Goal: Task Accomplishment & Management: Use online tool/utility

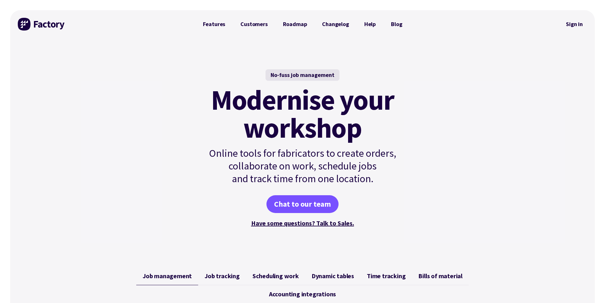
click at [593, 0] on div at bounding box center [302, 0] width 605 height 0
click at [575, 25] on link "Sign in" at bounding box center [574, 24] width 26 height 15
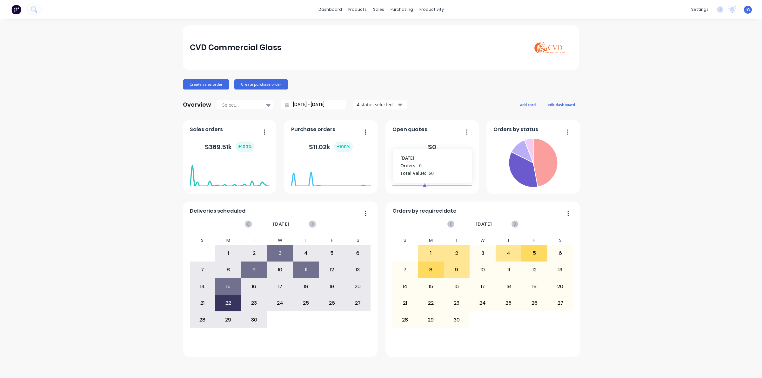
click at [653, 62] on div "CVD Commercial Glass Create sales order Create purchase order Overview Select..…" at bounding box center [381, 198] width 762 height 346
drag, startPoint x: 672, startPoint y: 170, endPoint x: 669, endPoint y: 166, distance: 4.4
click at [672, 170] on div "CVD Commercial Glass Create sales order Create purchase order Overview Select..…" at bounding box center [381, 198] width 762 height 346
click at [446, 41] on div "Planner" at bounding box center [440, 43] width 15 height 6
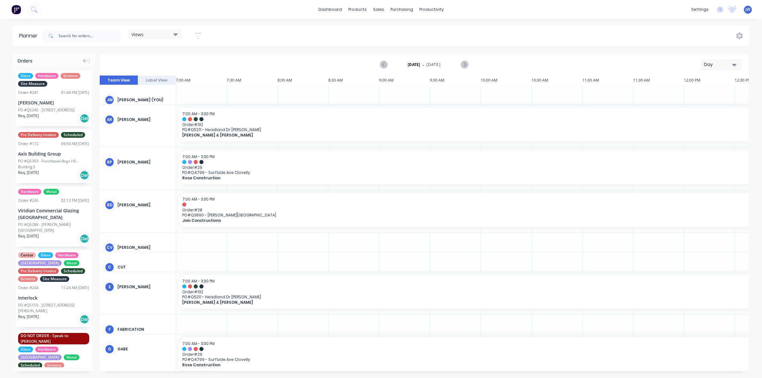
scroll to position [0, 0]
click at [177, 36] on icon at bounding box center [175, 34] width 4 height 7
click at [142, 121] on button "Site" at bounding box center [166, 119] width 68 height 7
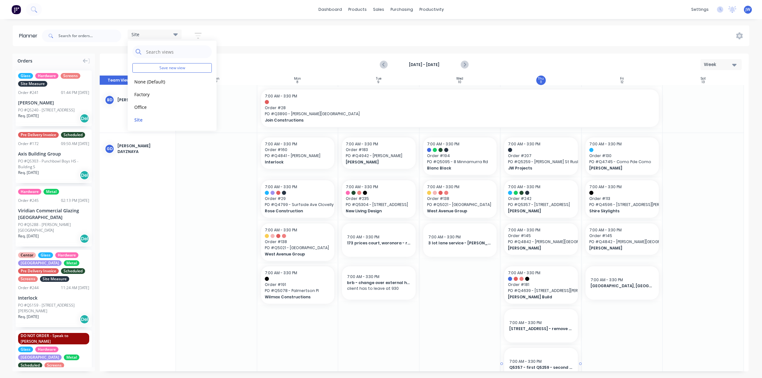
click at [539, 357] on div "7:00 AM - 3:30 PM Q5357 - first Q5259 - second 1 excelsior st - third sunil - f…" at bounding box center [541, 364] width 74 height 33
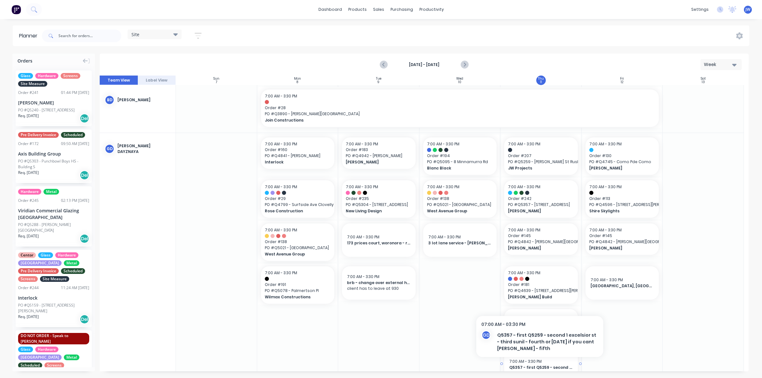
click at [540, 365] on span "Q5357 - first Q5259 - second 1 excelsior st - third sunil - fourth or [DATE] if…" at bounding box center [541, 368] width 64 height 6
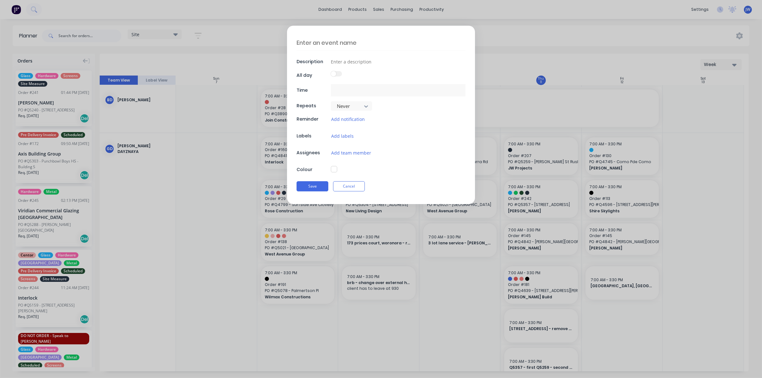
type textarea "Q5357 - first Q5259 - second 1 excelsior st - third sunil - fourth or [DATE] if…"
type input "[DATE] 7:00 AM - [DATE] 3:30 PM"
type textarea "x"
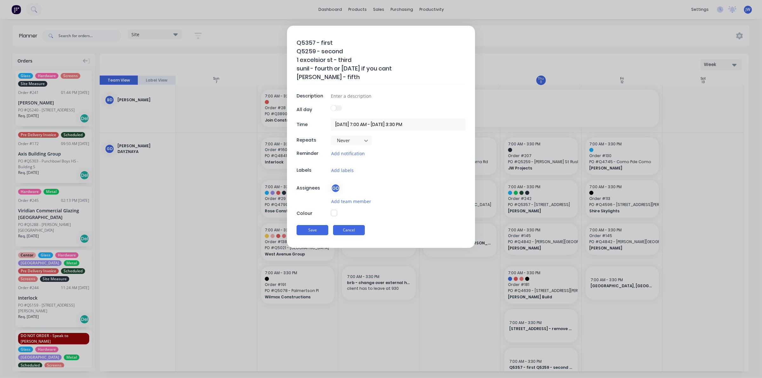
click at [353, 230] on button "Cancel" at bounding box center [349, 230] width 32 height 10
